Goal: Navigation & Orientation: Find specific page/section

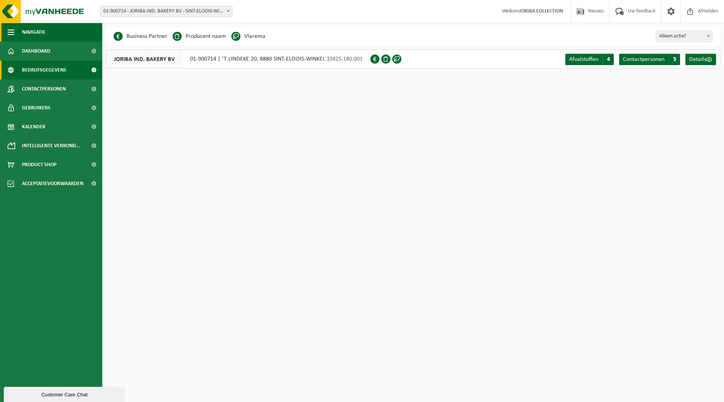
click at [11, 30] on span "button" at bounding box center [11, 32] width 7 height 19
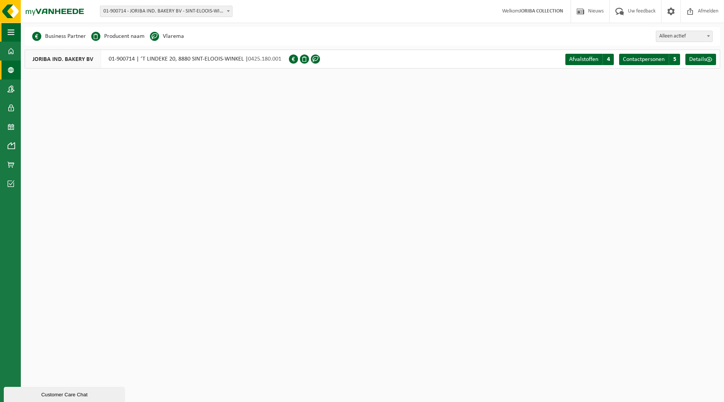
click at [11, 30] on span "button" at bounding box center [11, 32] width 7 height 19
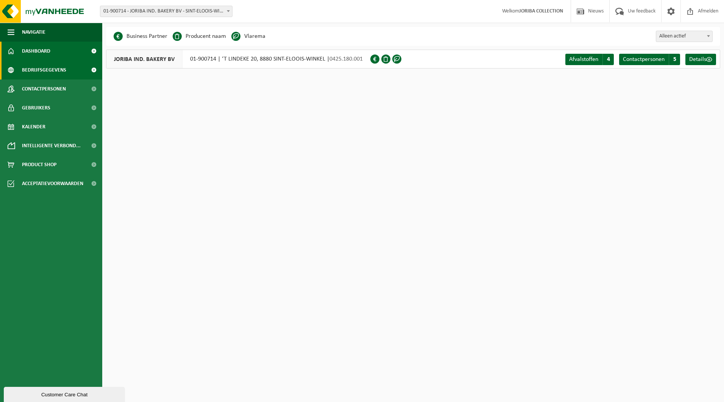
click at [46, 51] on span "Dashboard" at bounding box center [36, 51] width 28 height 19
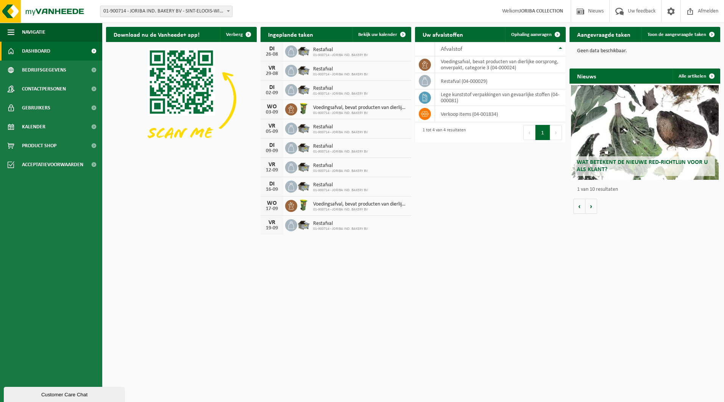
click at [172, 8] on span "01-900714 - JORIBA IND. BAKERY BV - SINT-ELOOIS-WINKEL" at bounding box center [166, 11] width 132 height 11
click at [128, 129] on img at bounding box center [181, 98] width 151 height 113
click at [66, 70] on link "Bedrijfsgegevens" at bounding box center [51, 70] width 102 height 19
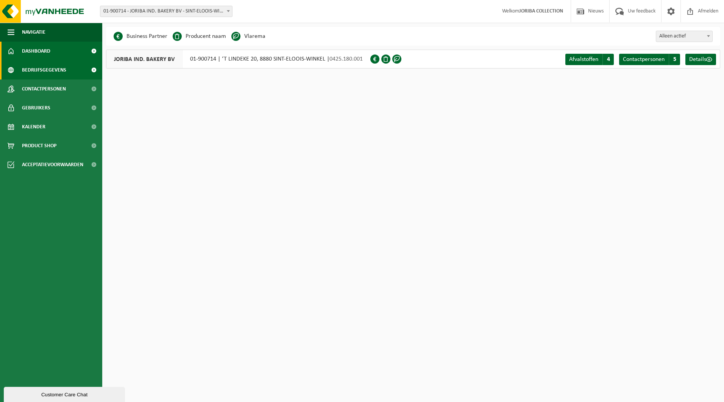
click at [58, 58] on link "Dashboard" at bounding box center [51, 51] width 102 height 19
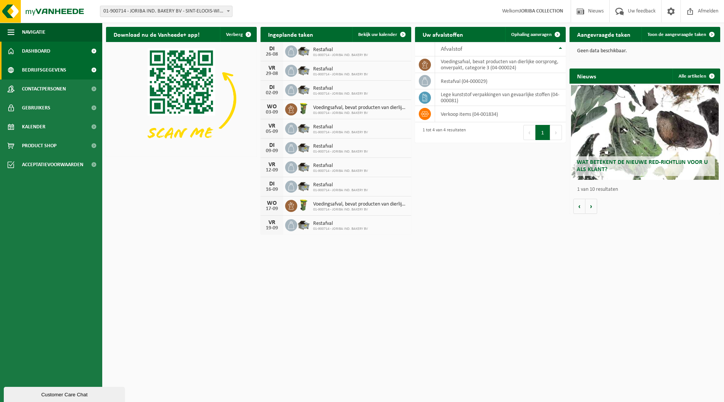
click at [96, 70] on span at bounding box center [93, 70] width 17 height 19
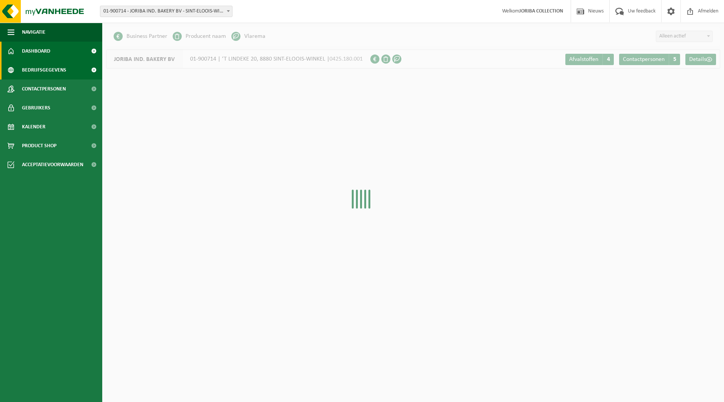
click at [94, 53] on span at bounding box center [93, 51] width 17 height 19
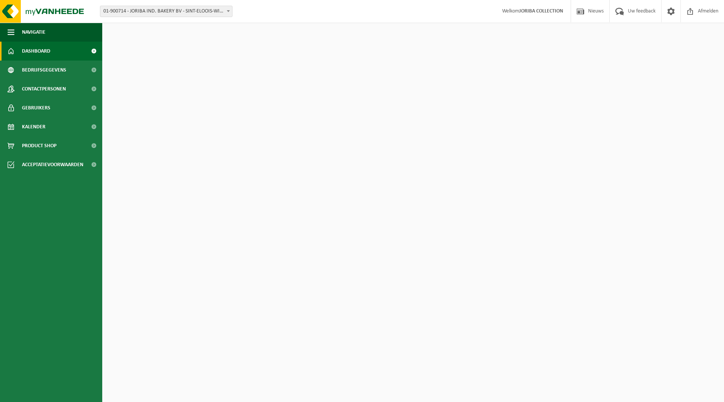
click at [8, 33] on span "button" at bounding box center [11, 32] width 7 height 19
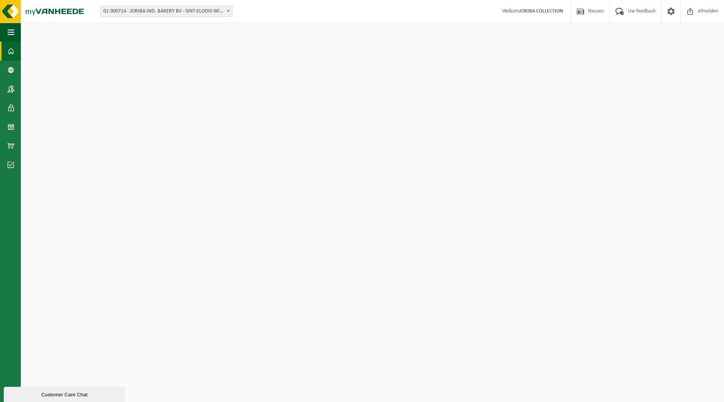
click at [8, 33] on span "button" at bounding box center [11, 32] width 7 height 19
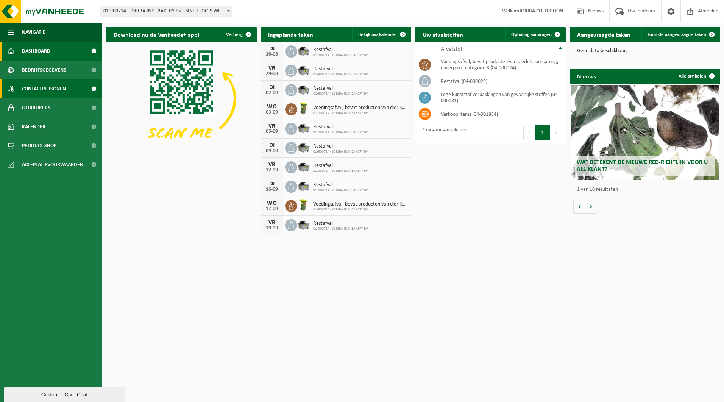
click at [59, 88] on span "Contactpersonen" at bounding box center [44, 89] width 44 height 19
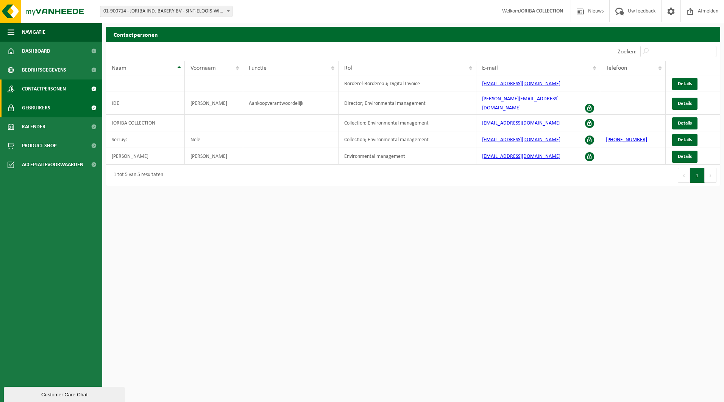
click at [50, 107] on link "Gebruikers" at bounding box center [51, 107] width 102 height 19
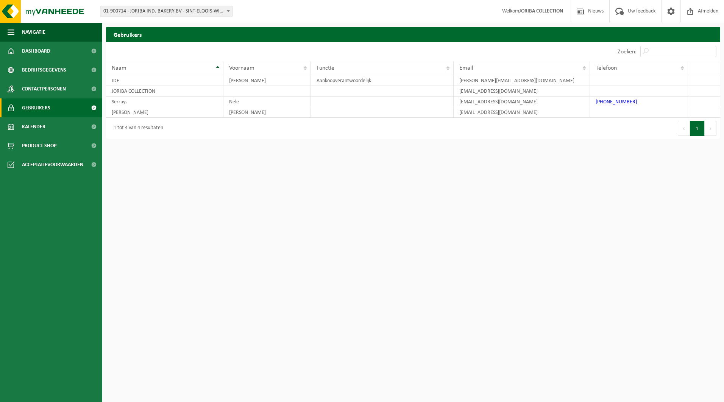
click at [49, 117] on span "Gebruikers" at bounding box center [36, 107] width 28 height 19
click at [50, 130] on link "Kalender" at bounding box center [51, 126] width 102 height 19
